Goal: Check status

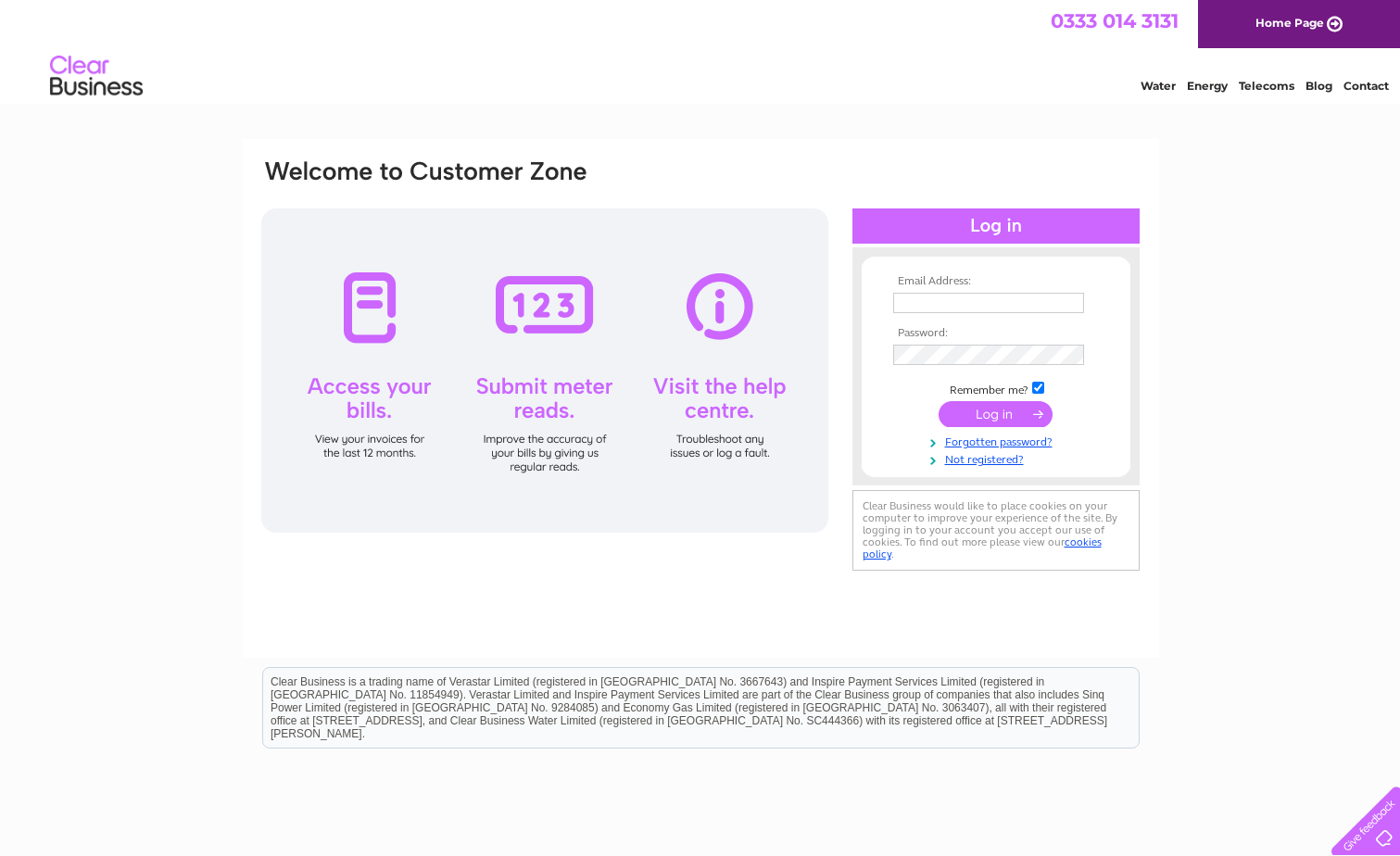
type input "info@gallowaycarpets.co.uk"
click at [986, 414] on input "submit" at bounding box center [995, 414] width 114 height 26
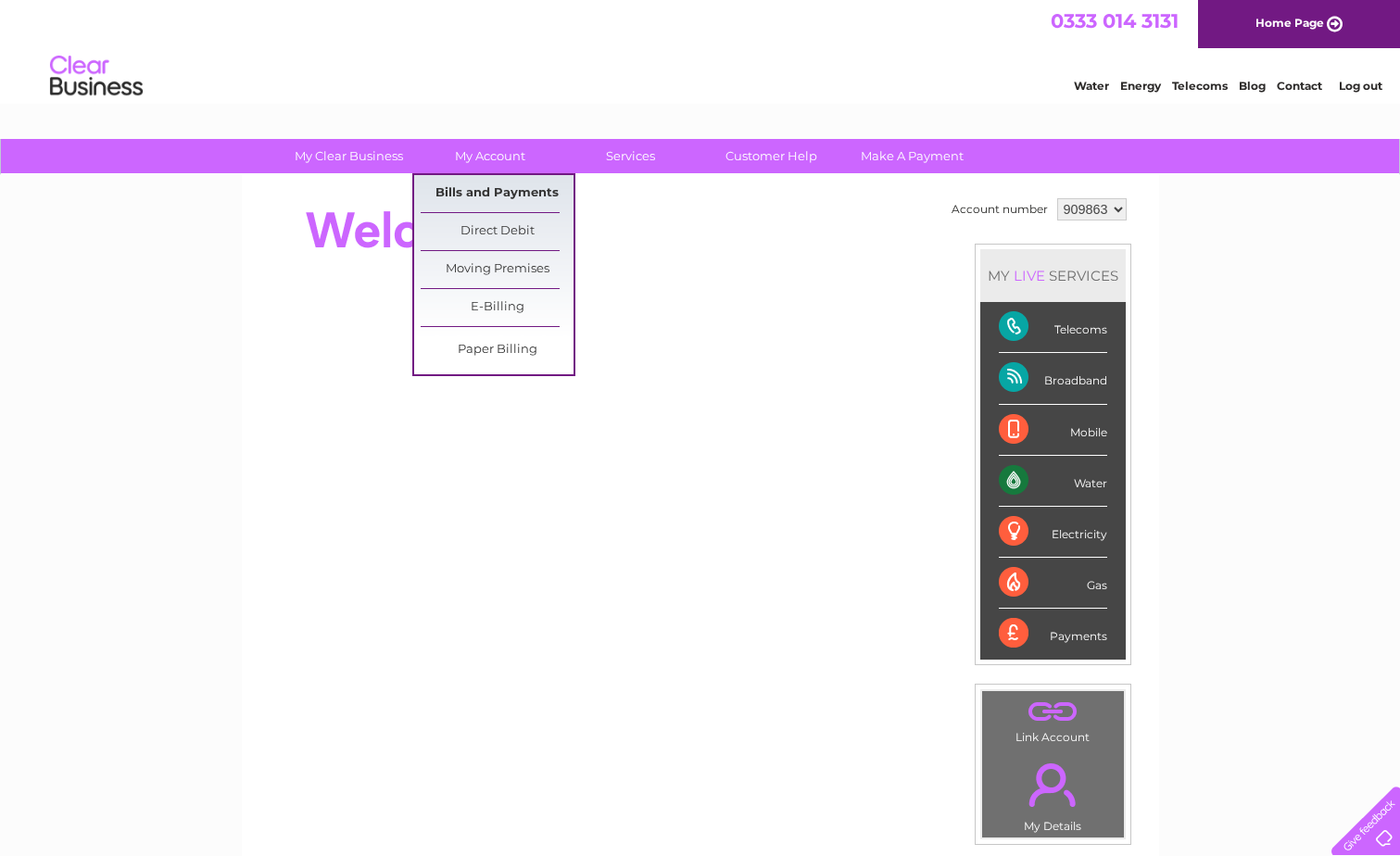
click at [503, 191] on link "Bills and Payments" at bounding box center [497, 193] width 153 height 37
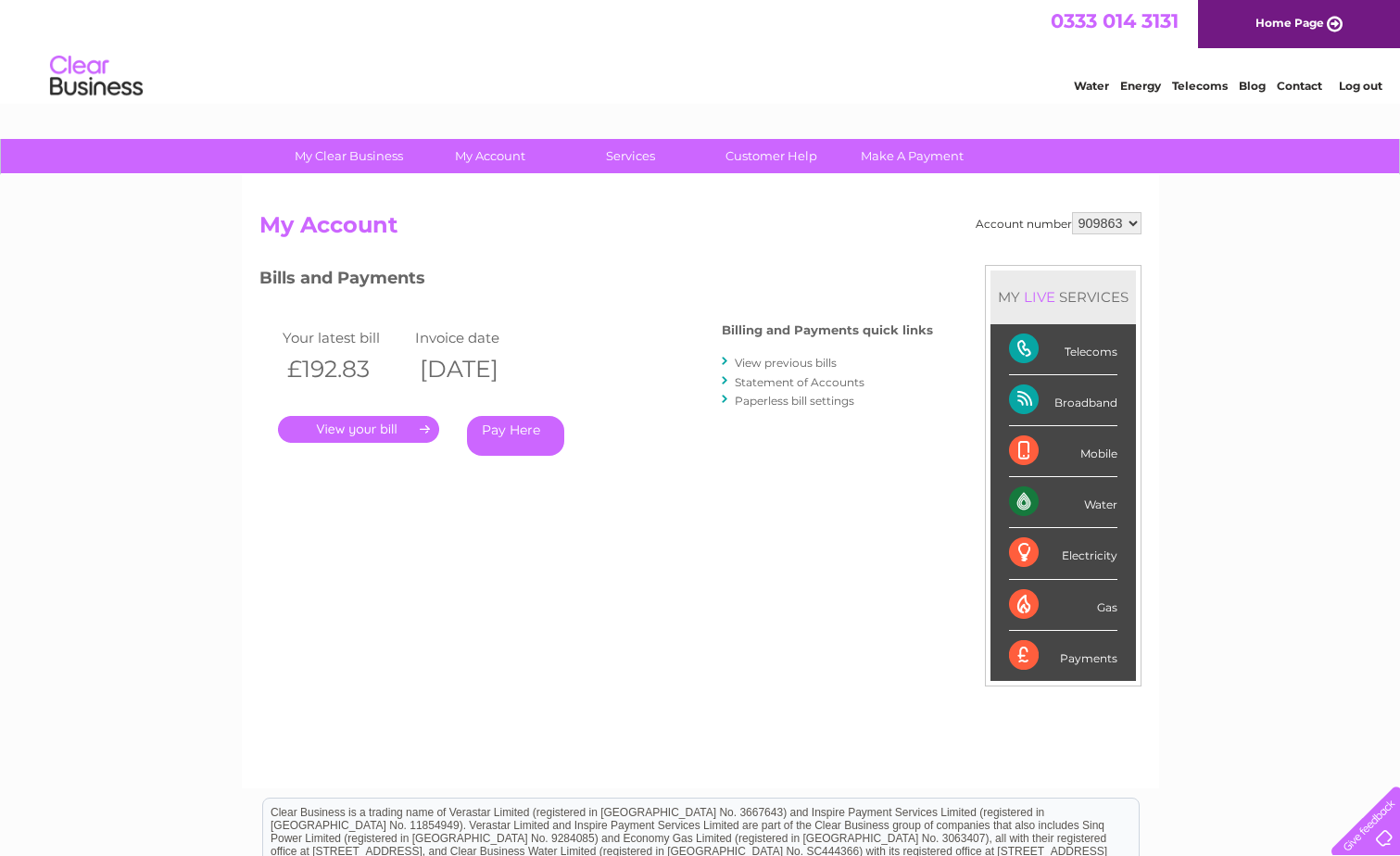
click at [425, 427] on link "." at bounding box center [358, 429] width 161 height 27
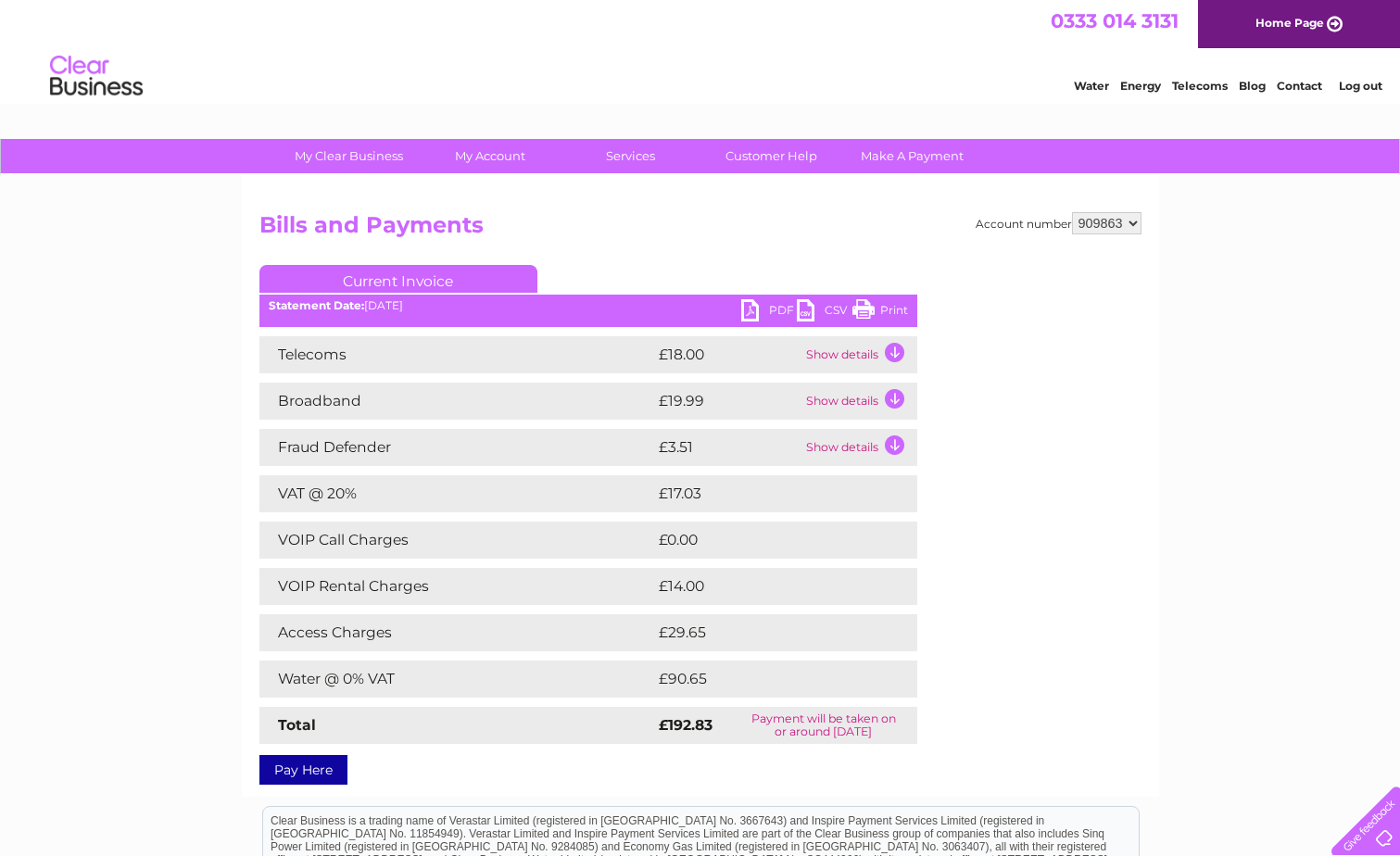
click at [750, 308] on link "PDF" at bounding box center [769, 312] width 56 height 27
